Goal: Book appointment/travel/reservation

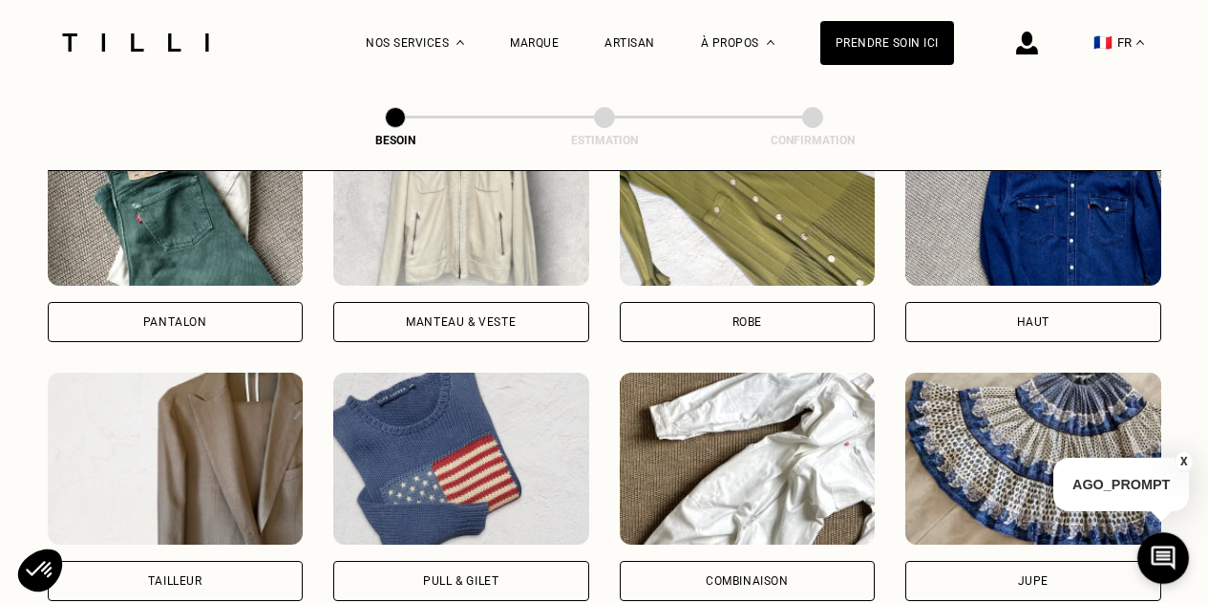
scroll to position [973, 0]
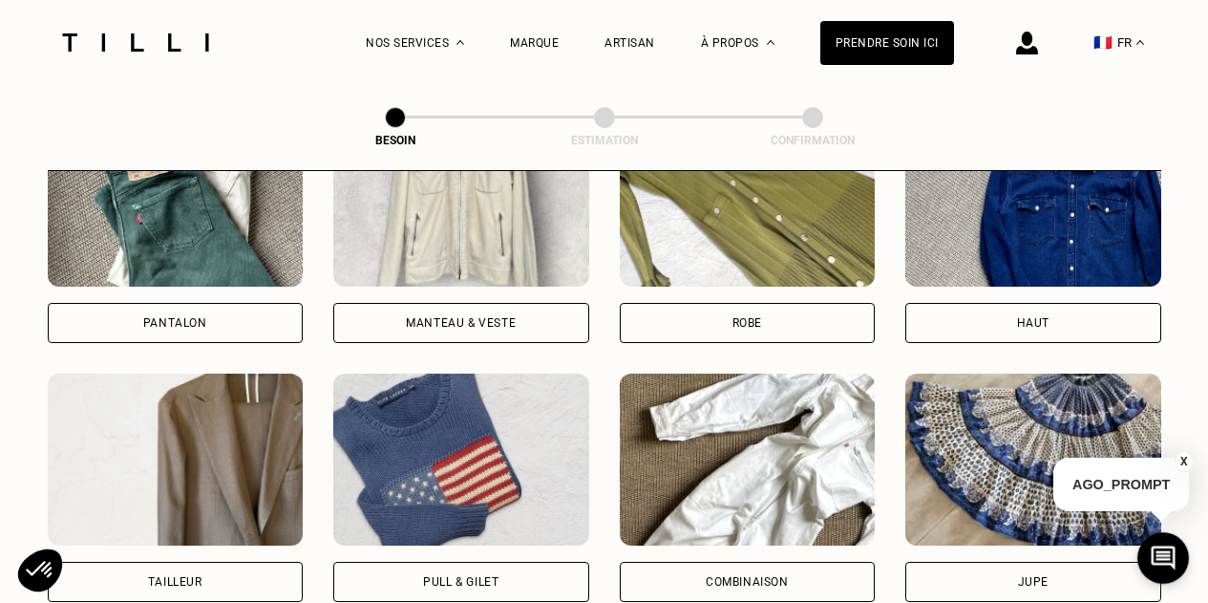
click at [756, 317] on div "Robe" at bounding box center [748, 322] width 30 height 11
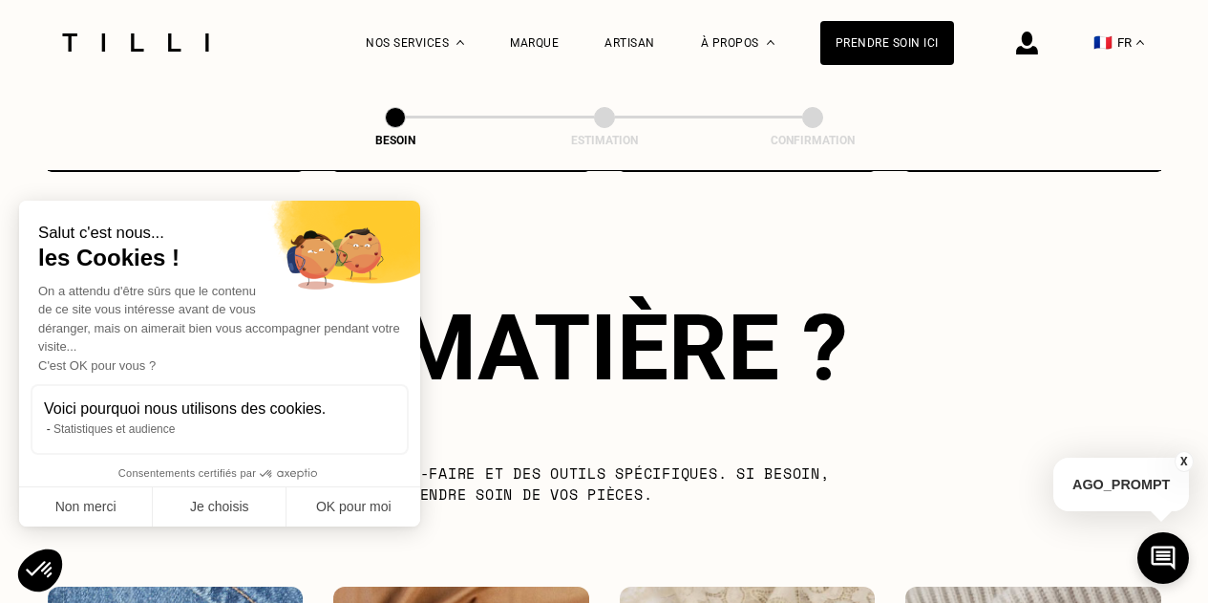
scroll to position [1664, 0]
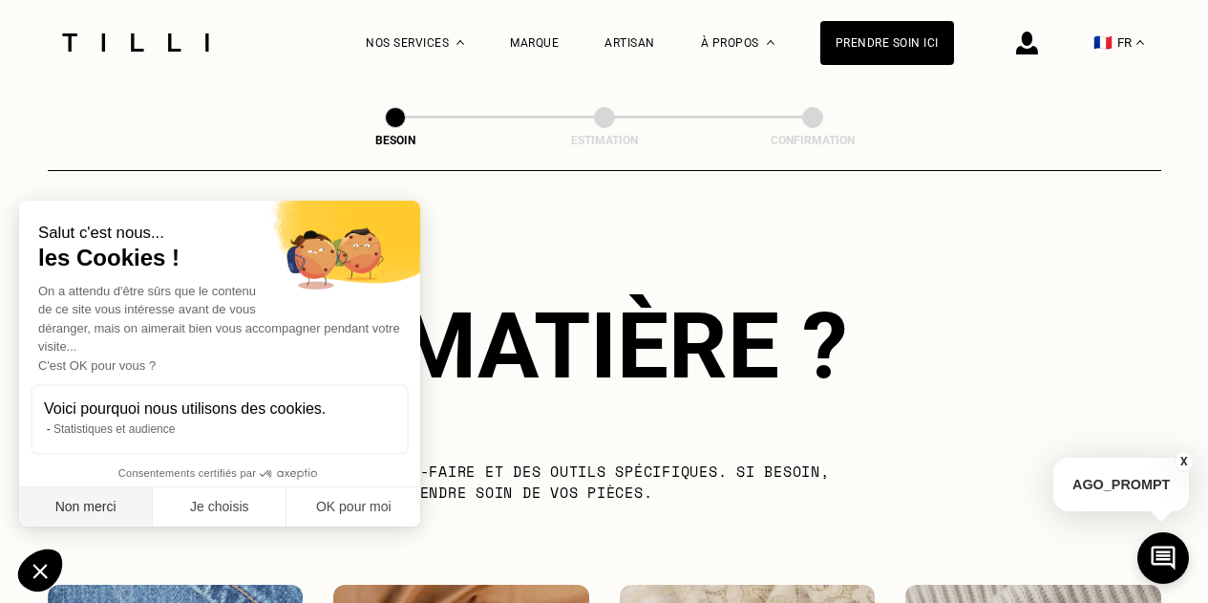
click at [99, 514] on button "Non merci" at bounding box center [86, 507] width 134 height 40
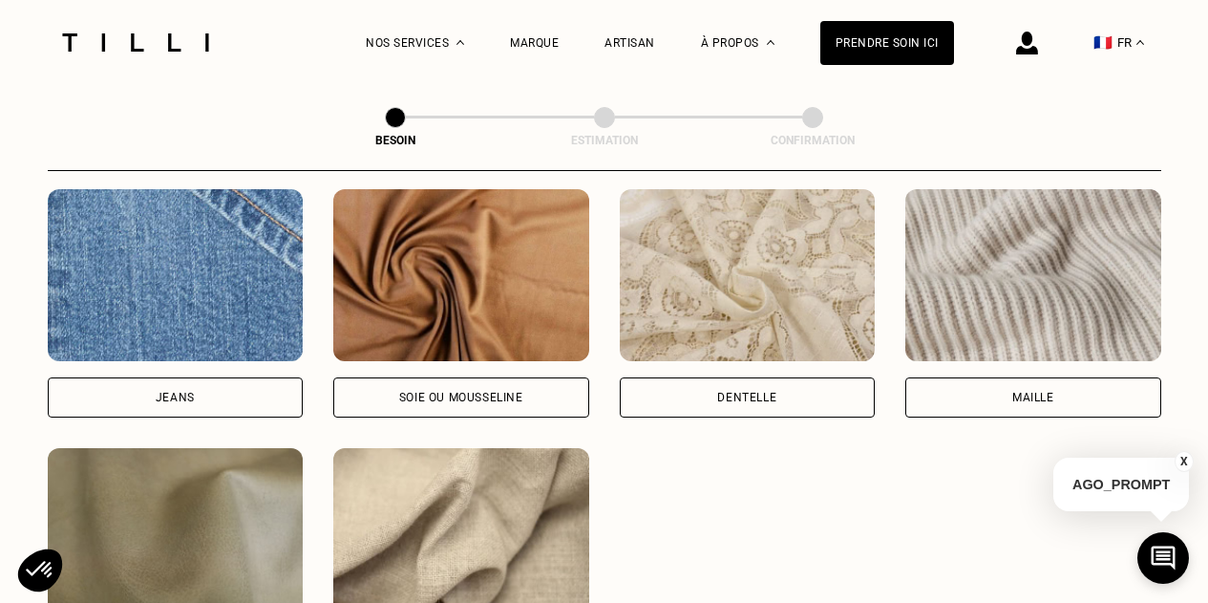
scroll to position [2057, 0]
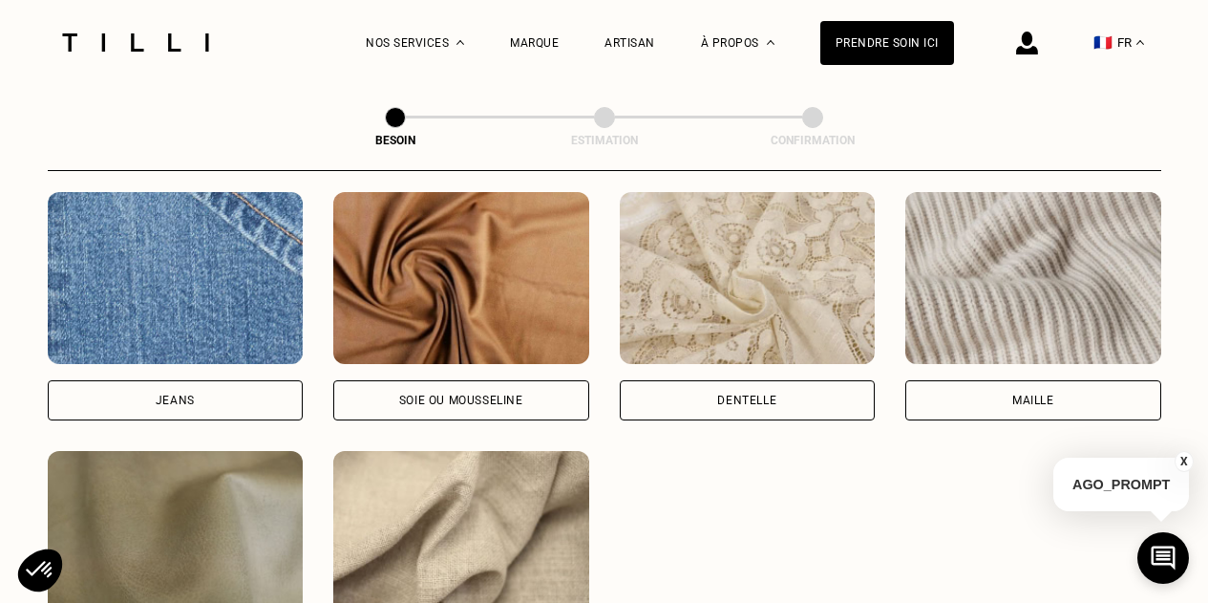
click at [481, 395] on div "Soie ou mousseline" at bounding box center [461, 400] width 124 height 11
select select "FR"
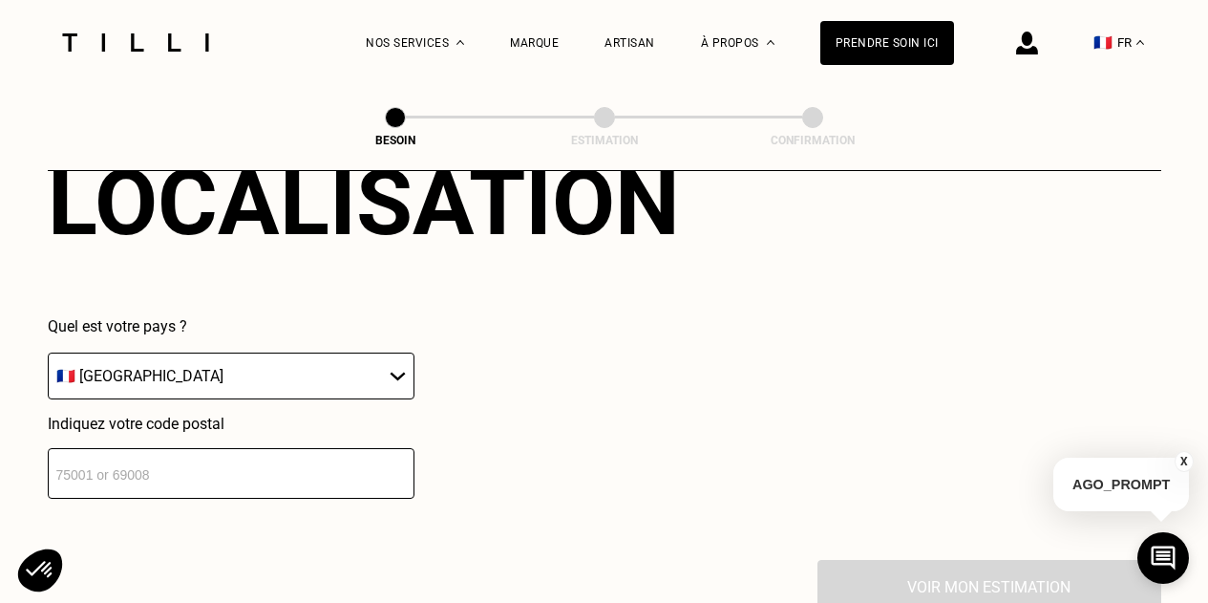
scroll to position [2710, 0]
click at [274, 383] on select "🇩🇪 [GEOGRAPHIC_DATA] 🇦🇹 [GEOGRAPHIC_DATA] 🇧🇪 [GEOGRAPHIC_DATA] 🇧🇬 Bulgarie 🇨🇾 C…" at bounding box center [231, 375] width 367 height 47
click at [565, 331] on div "Quel est votre pays ? 🇩🇪 [GEOGRAPHIC_DATA] 🇦🇹 [GEOGRAPHIC_DATA] 🇧🇪 [GEOGRAPHIC_…" at bounding box center [364, 407] width 632 height 182
click at [310, 475] on input "number" at bounding box center [231, 472] width 367 height 51
type input "59330"
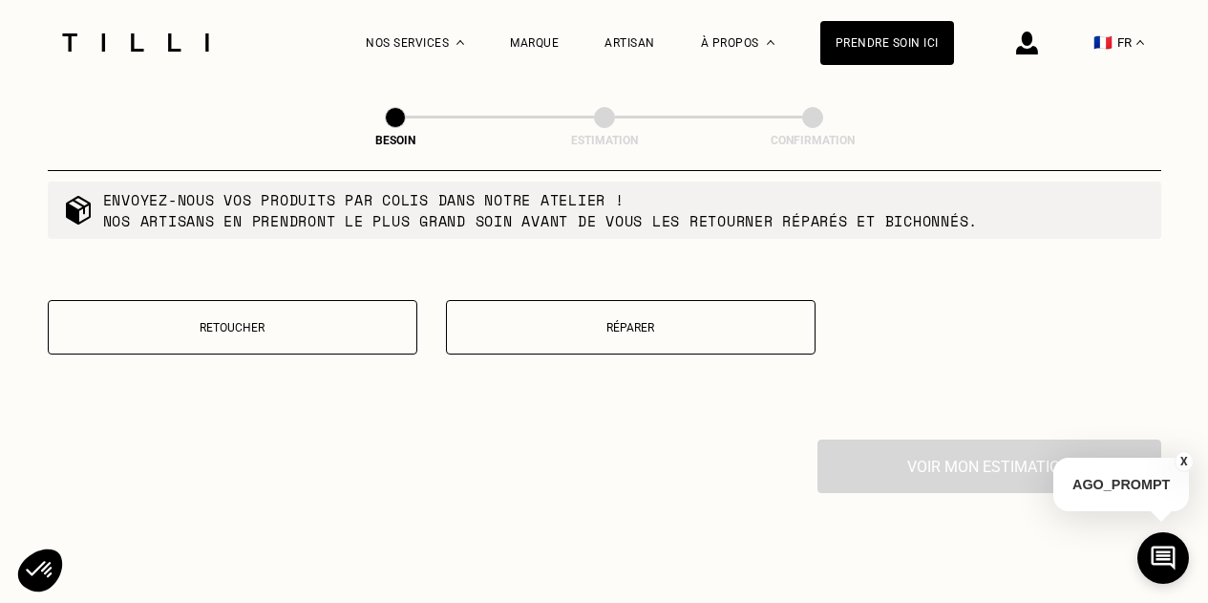
scroll to position [3316, 0]
click at [326, 326] on p "Retoucher" at bounding box center [232, 328] width 349 height 13
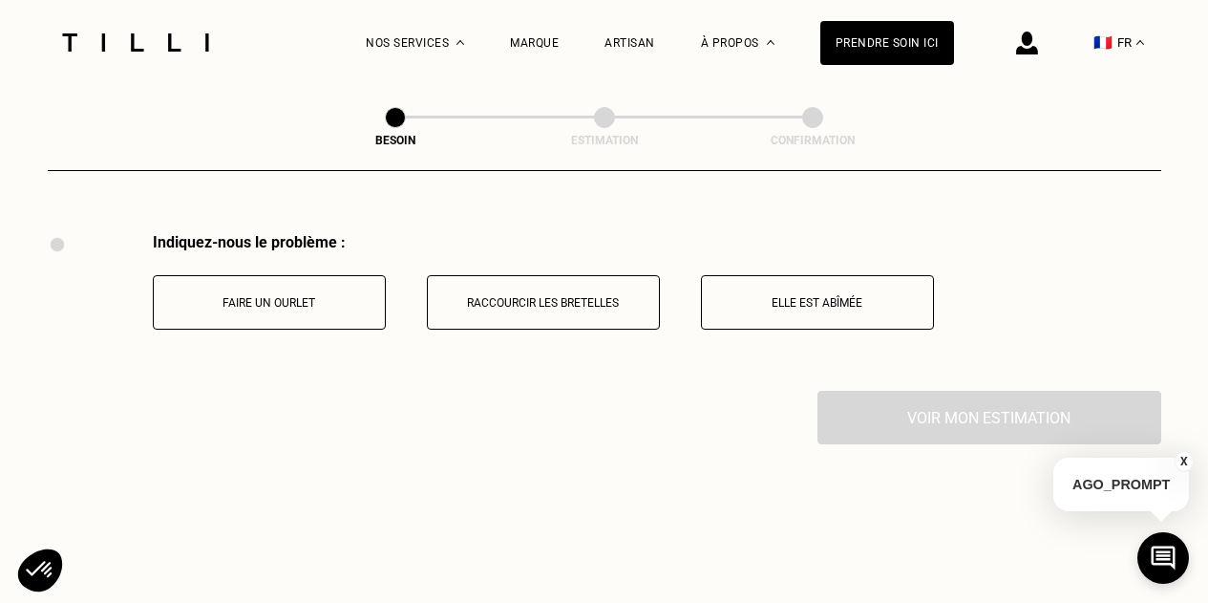
scroll to position [3535, 0]
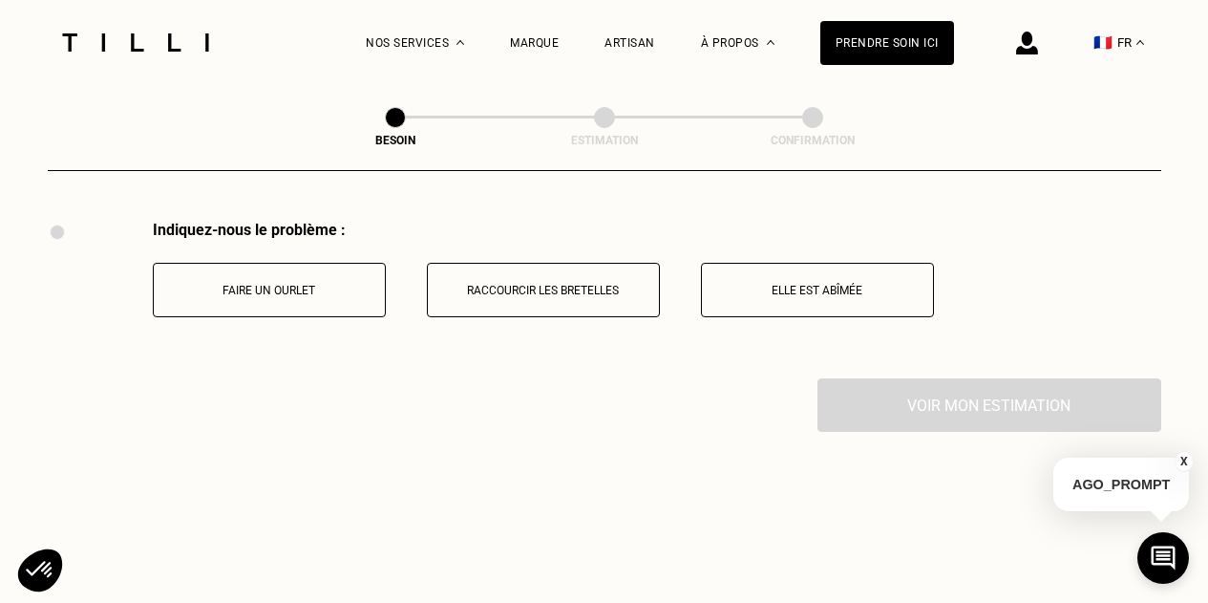
click at [310, 304] on button "Faire un ourlet" at bounding box center [269, 290] width 233 height 54
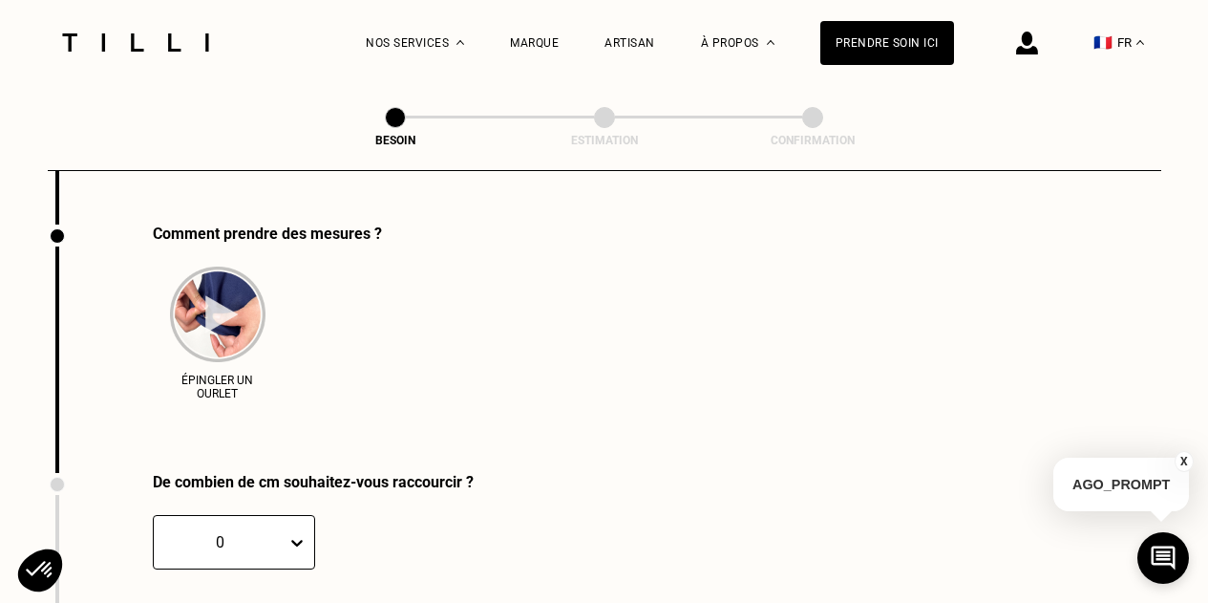
scroll to position [3693, 0]
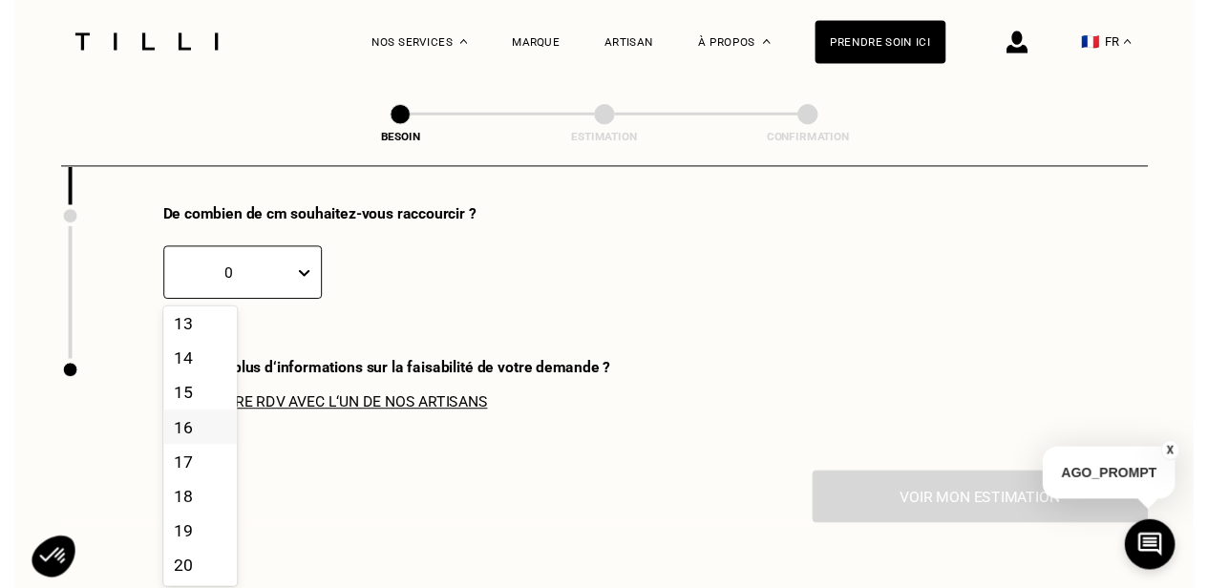
scroll to position [438, 0]
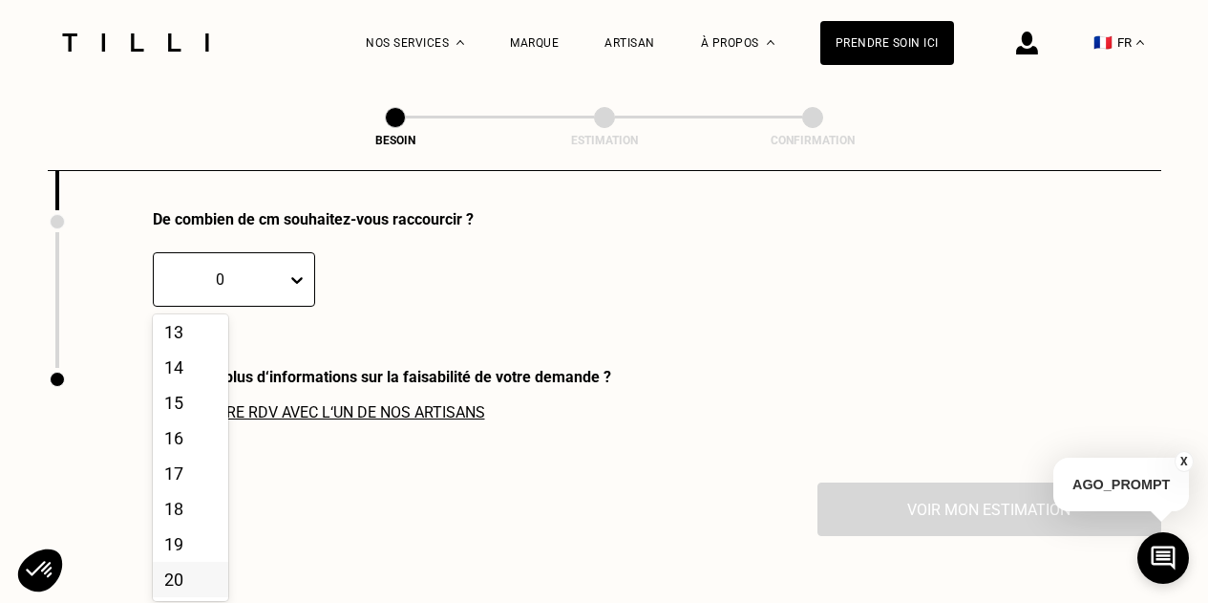
click at [177, 573] on div "20" at bounding box center [190, 579] width 75 height 35
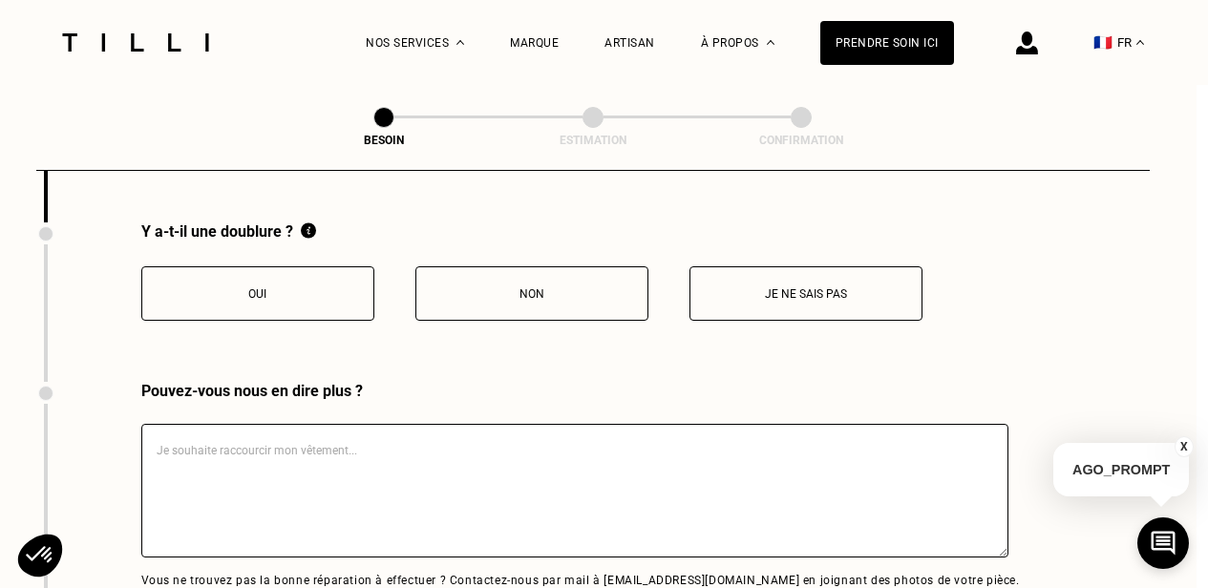
scroll to position [4100, 11]
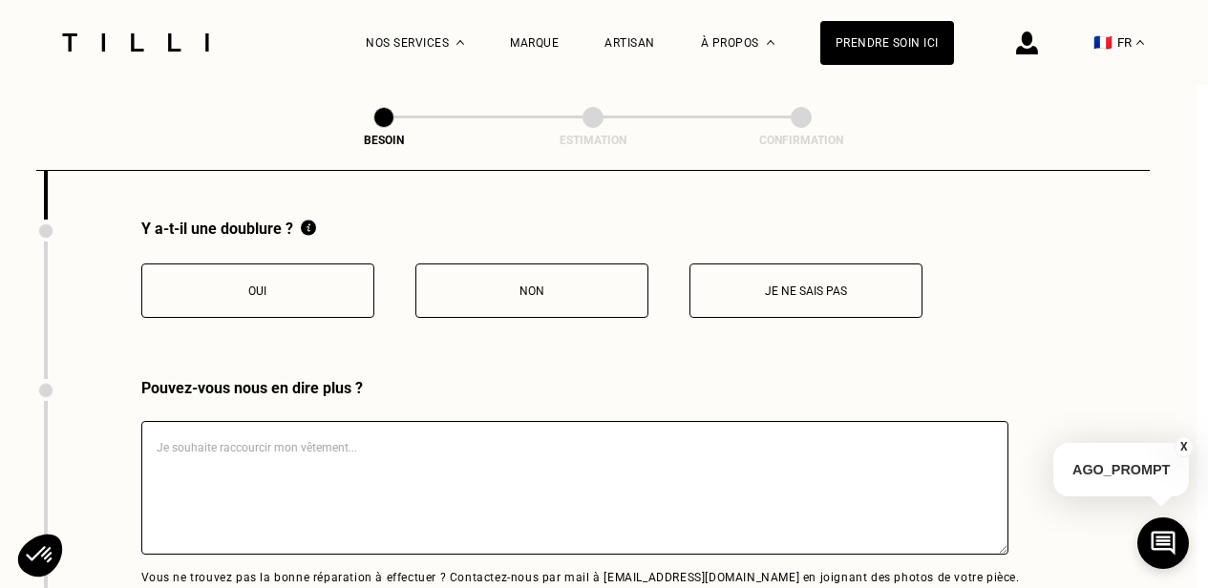
click at [771, 275] on button "Je ne sais pas" at bounding box center [806, 291] width 233 height 54
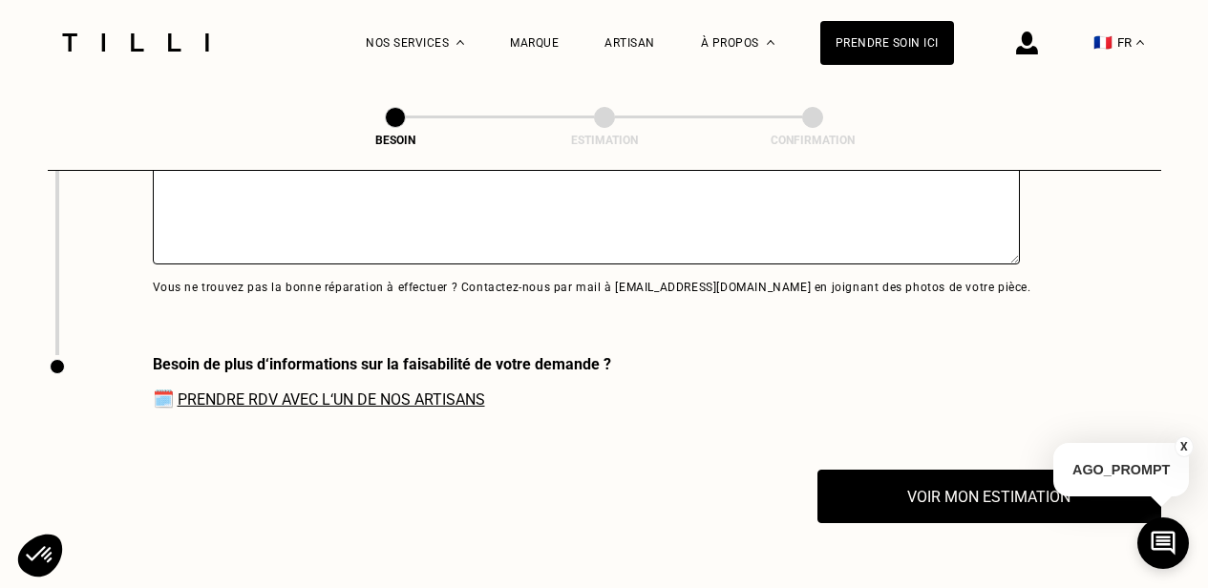
scroll to position [4390, 11]
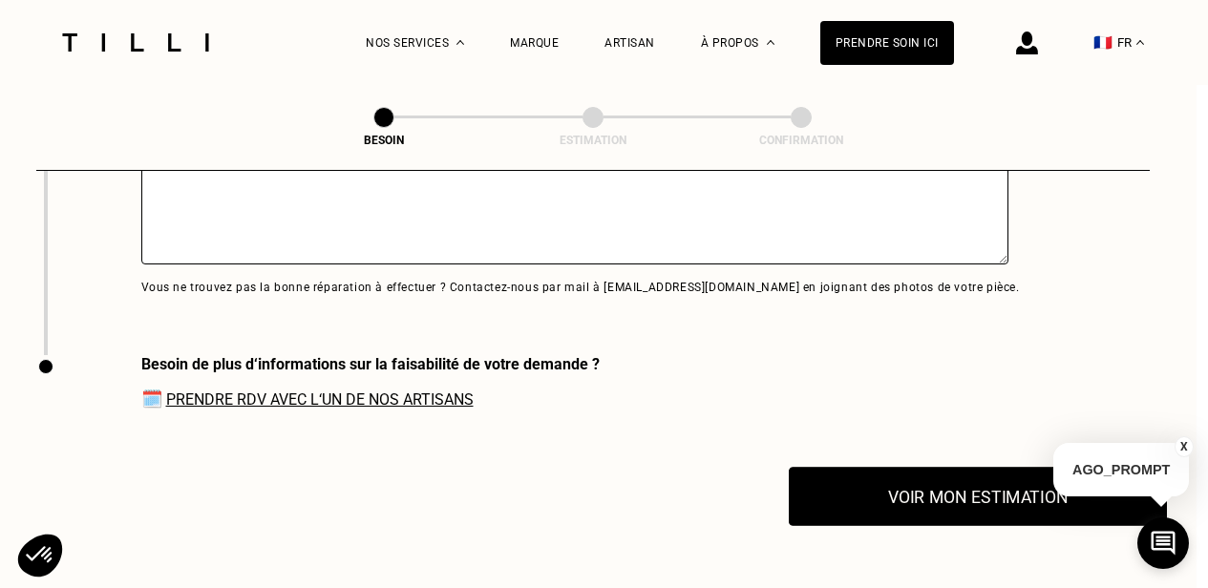
click at [895, 499] on button "Voir mon estimation" at bounding box center [978, 496] width 378 height 59
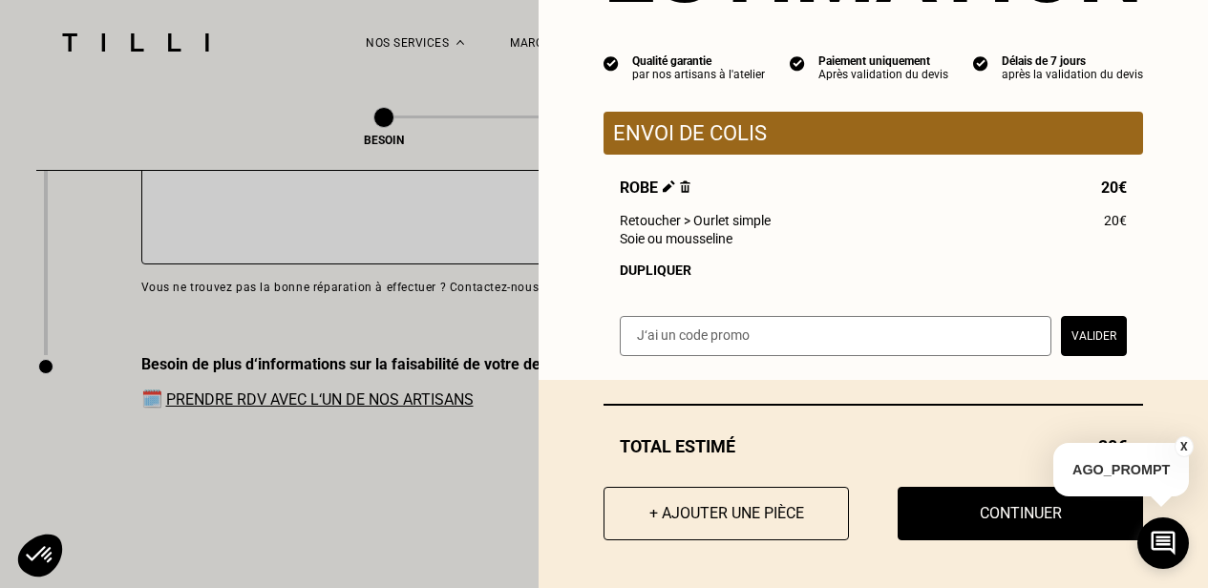
scroll to position [0, 0]
